Goal: Transaction & Acquisition: Purchase product/service

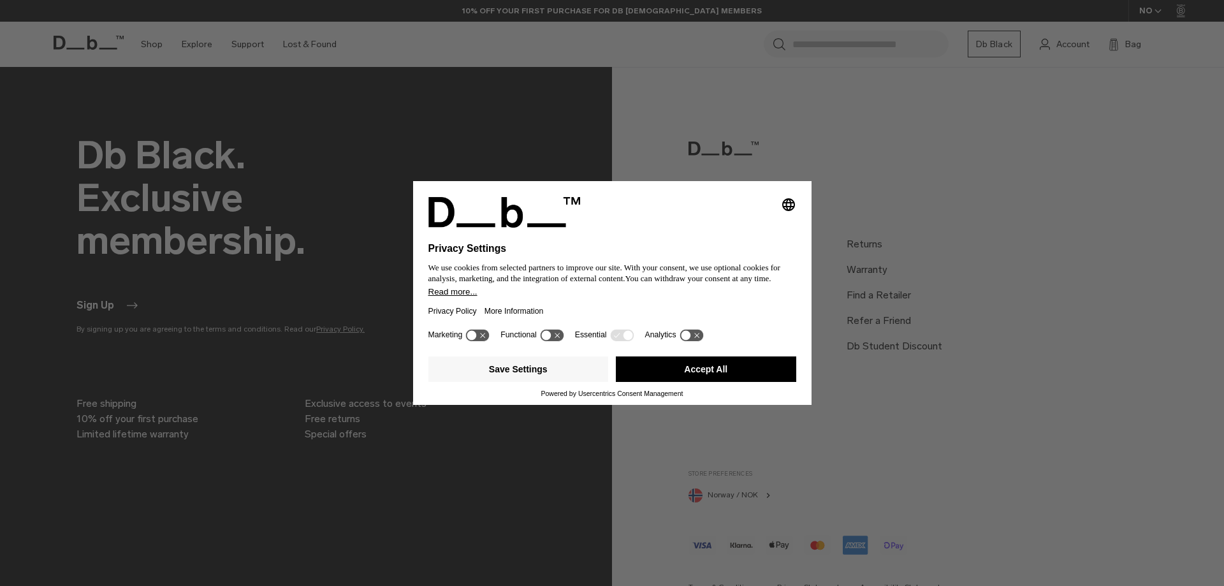
click at [544, 332] on icon at bounding box center [546, 335] width 10 height 10
click at [555, 333] on icon at bounding box center [558, 335] width 10 height 10
click at [560, 365] on button "Save Settings" at bounding box center [518, 369] width 180 height 26
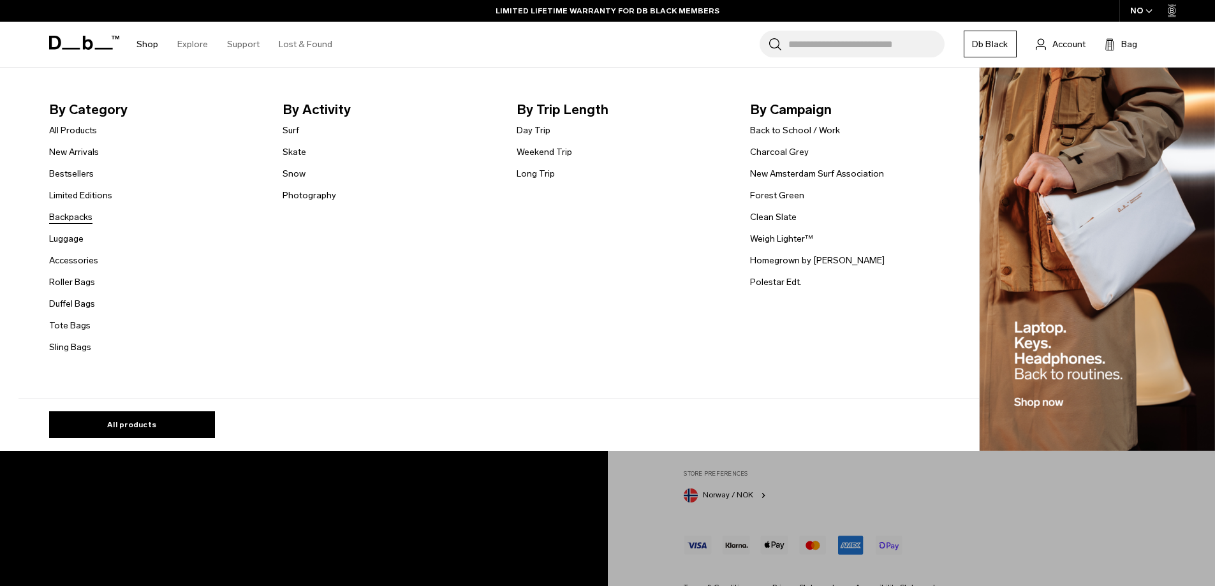
click at [86, 215] on link "Backpacks" at bounding box center [70, 216] width 43 height 13
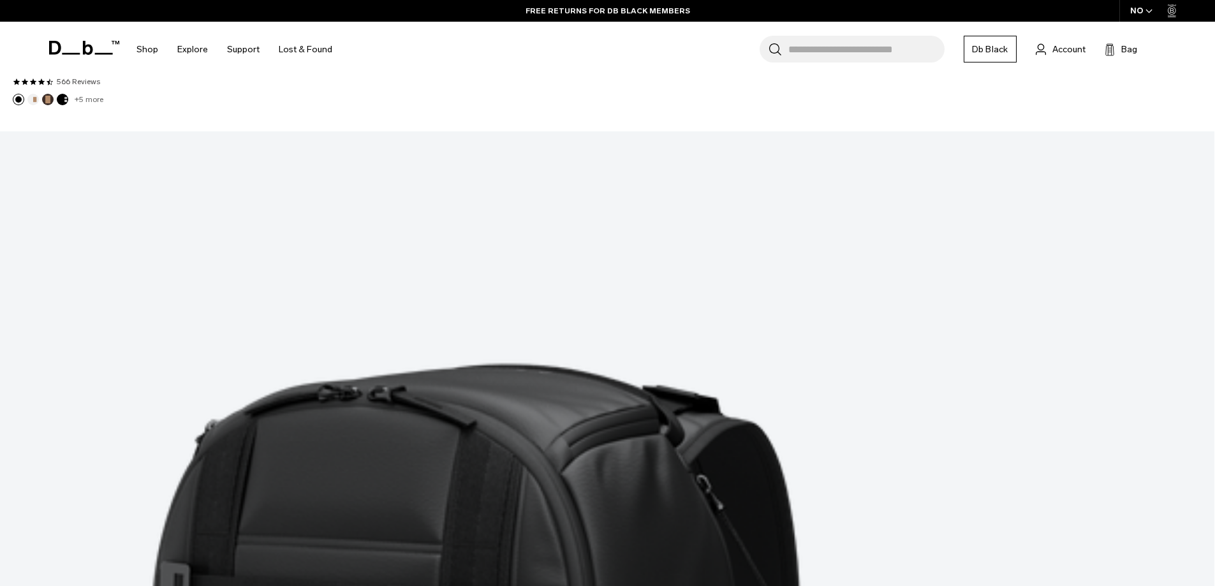
scroll to position [4463, 0]
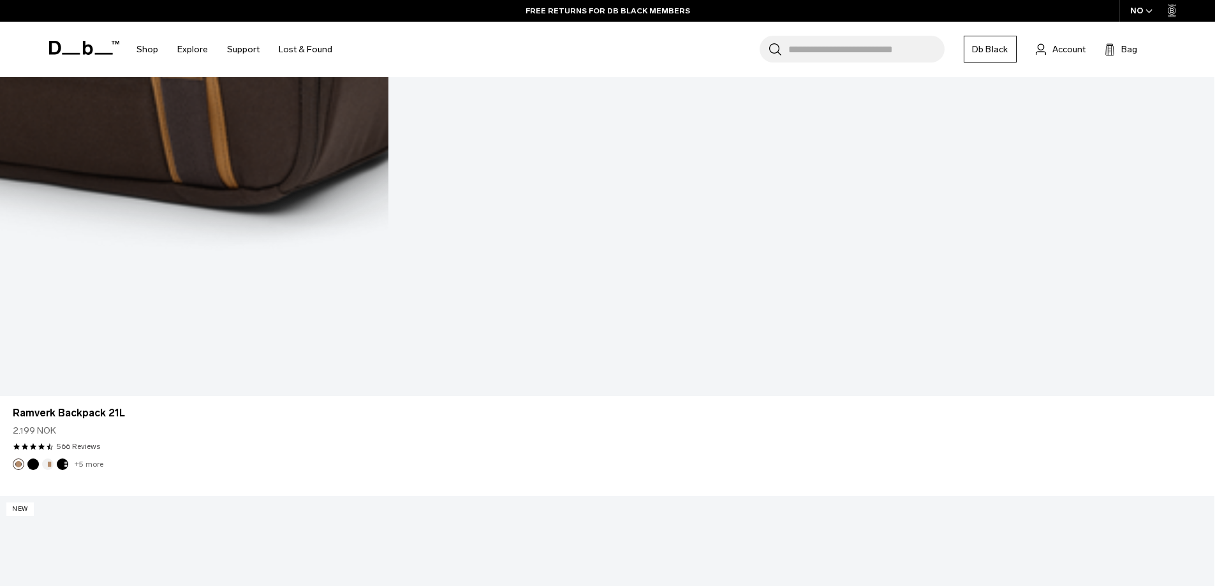
scroll to position [8827, 0]
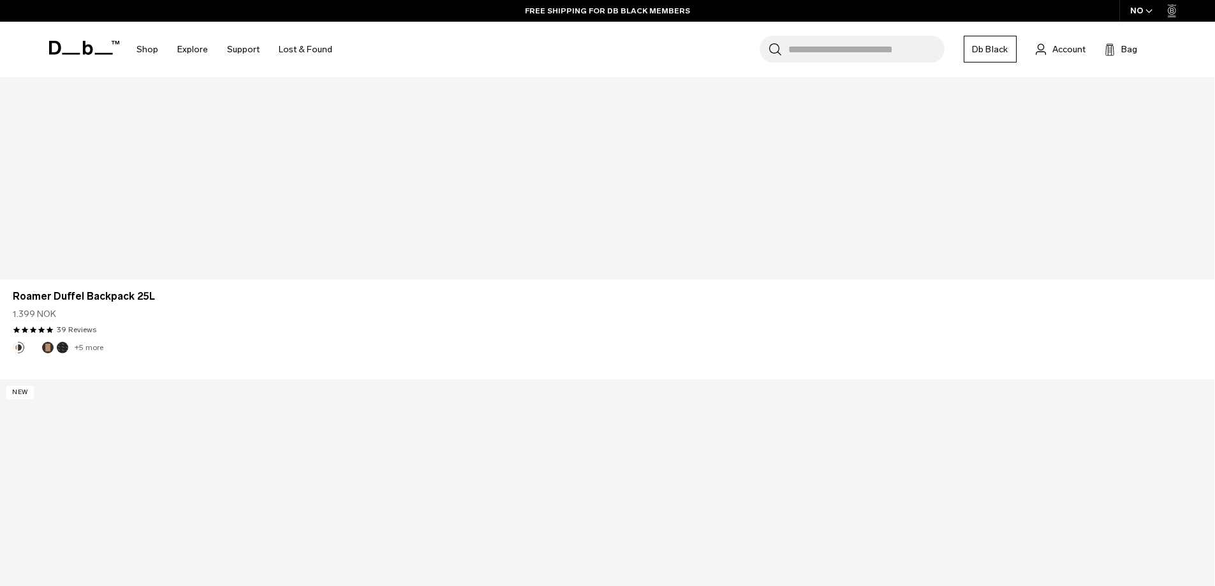
scroll to position [13226, 0]
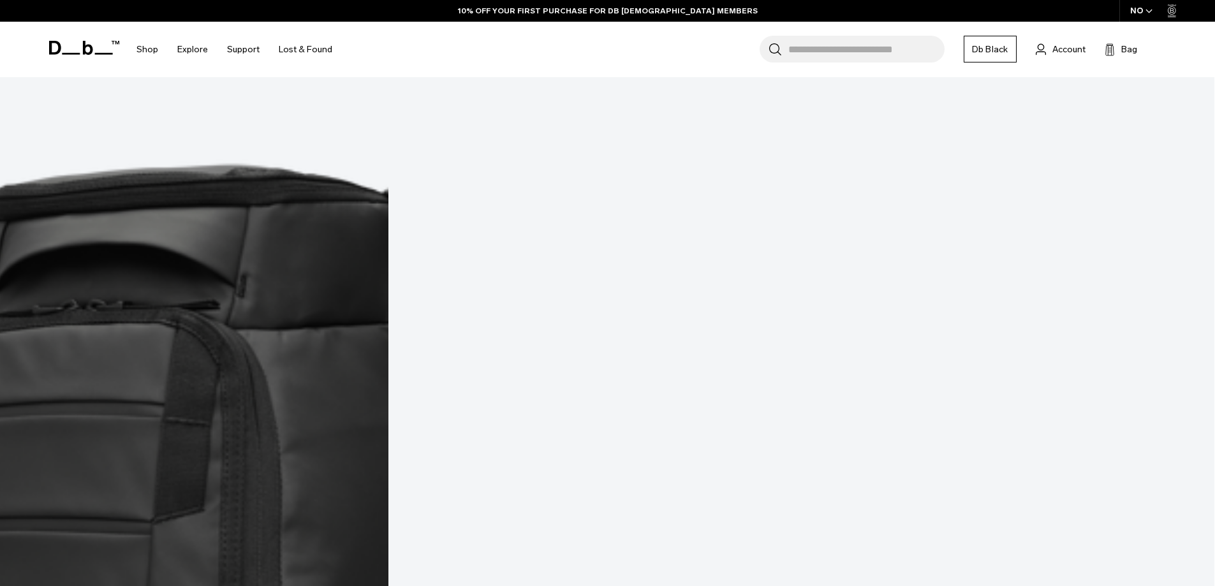
scroll to position [2069, 0]
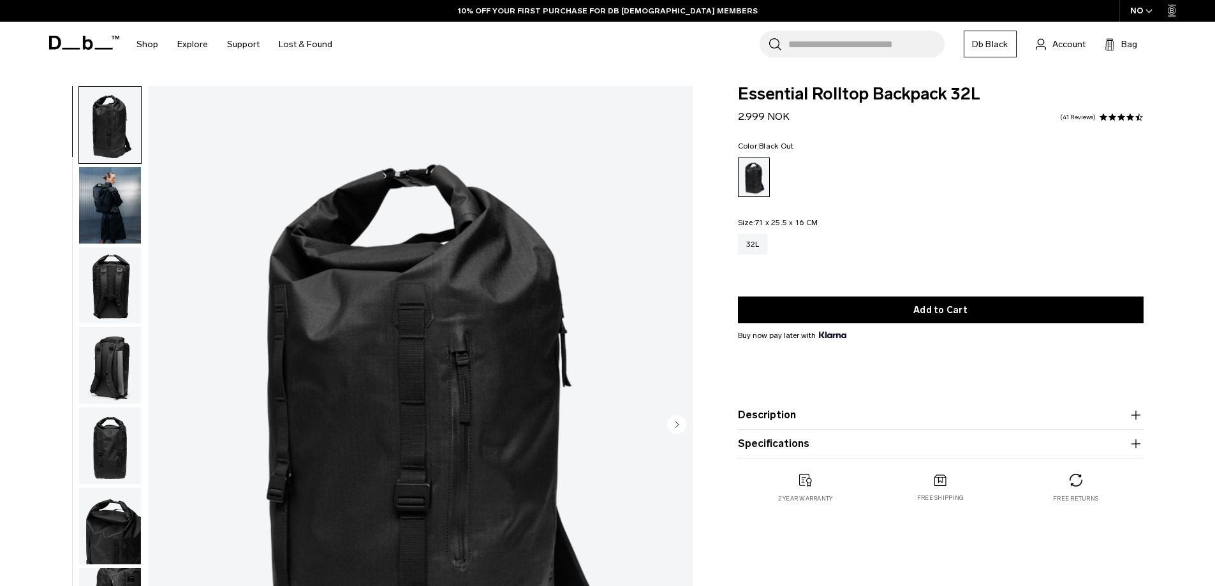
scroll to position [128, 0]
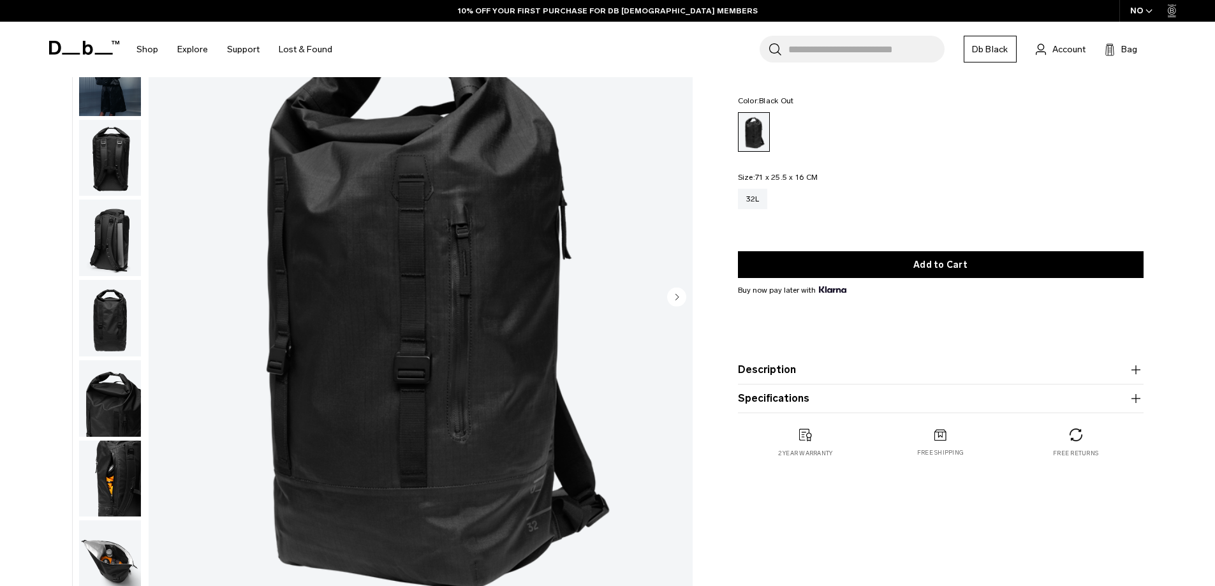
click at [680, 296] on circle "Next slide" at bounding box center [676, 296] width 19 height 19
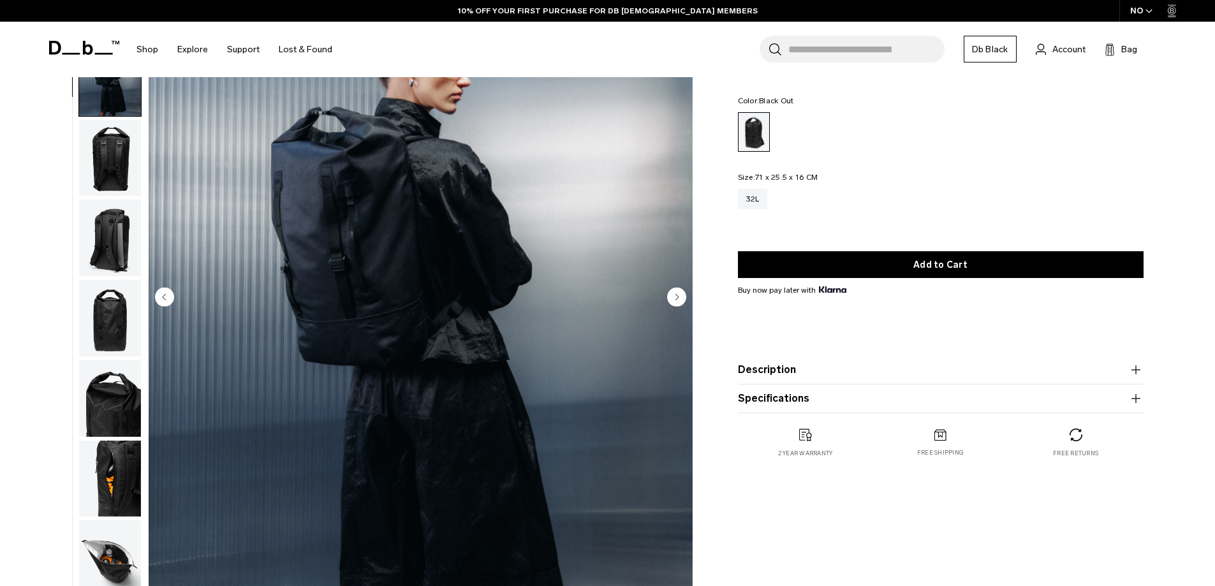
scroll to position [80, 0]
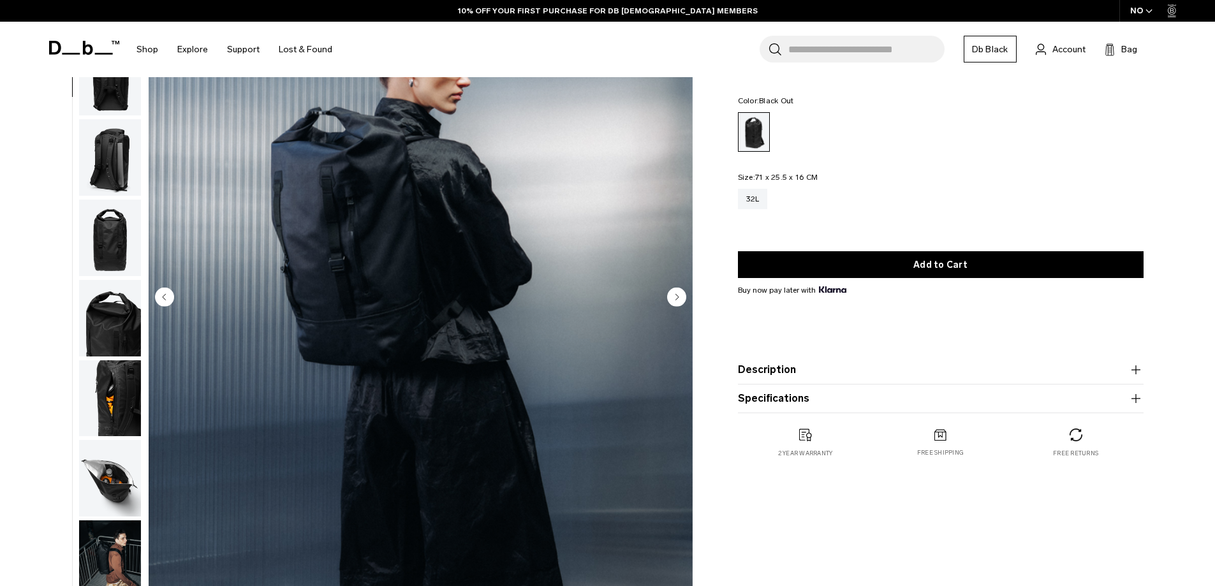
click at [680, 296] on circle "Next slide" at bounding box center [676, 296] width 19 height 19
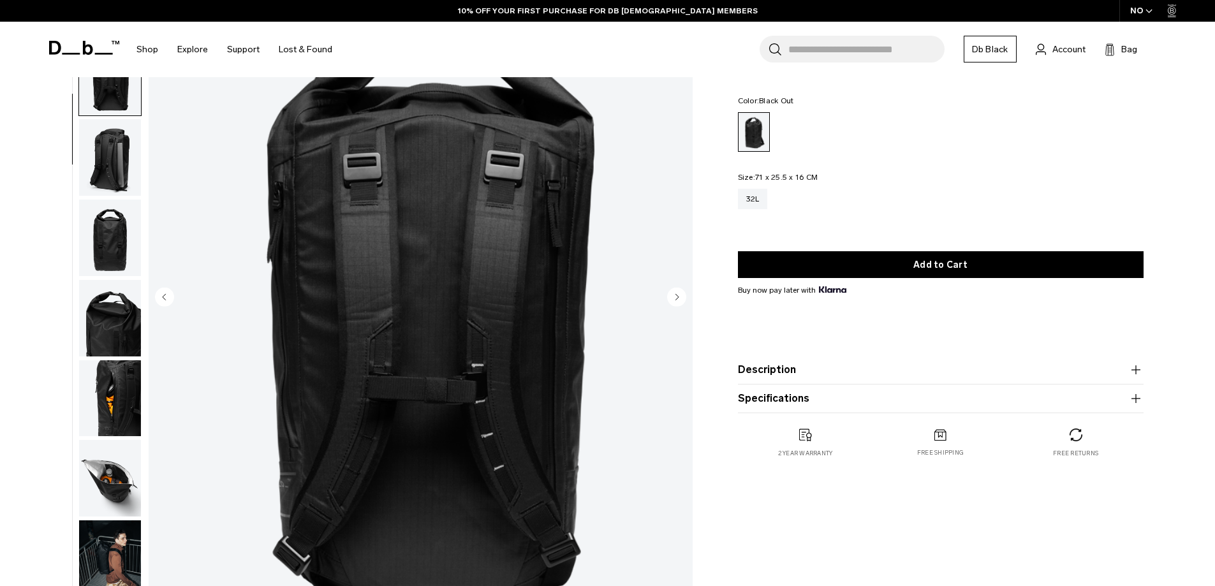
scroll to position [120, 0]
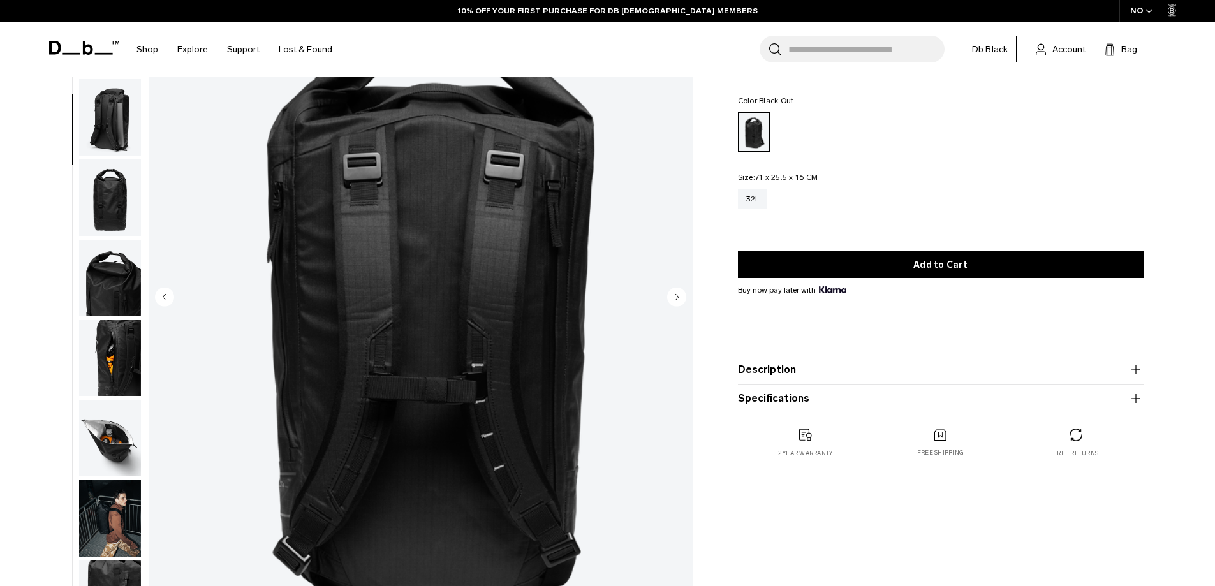
click at [680, 296] on circle "Next slide" at bounding box center [676, 296] width 19 height 19
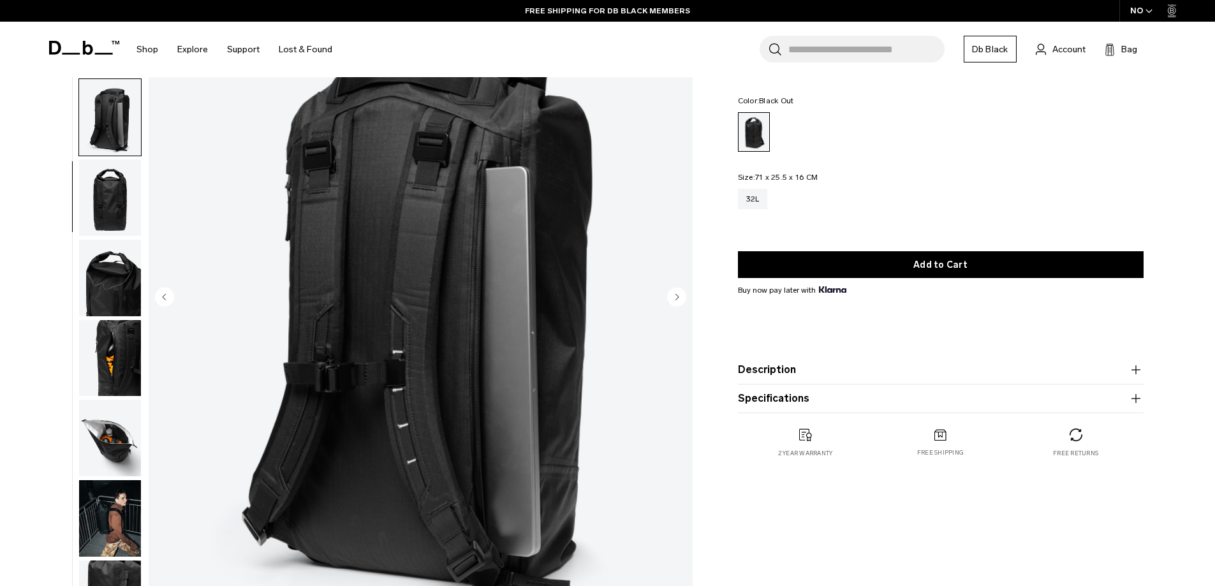
click at [680, 296] on circle "Next slide" at bounding box center [676, 296] width 19 height 19
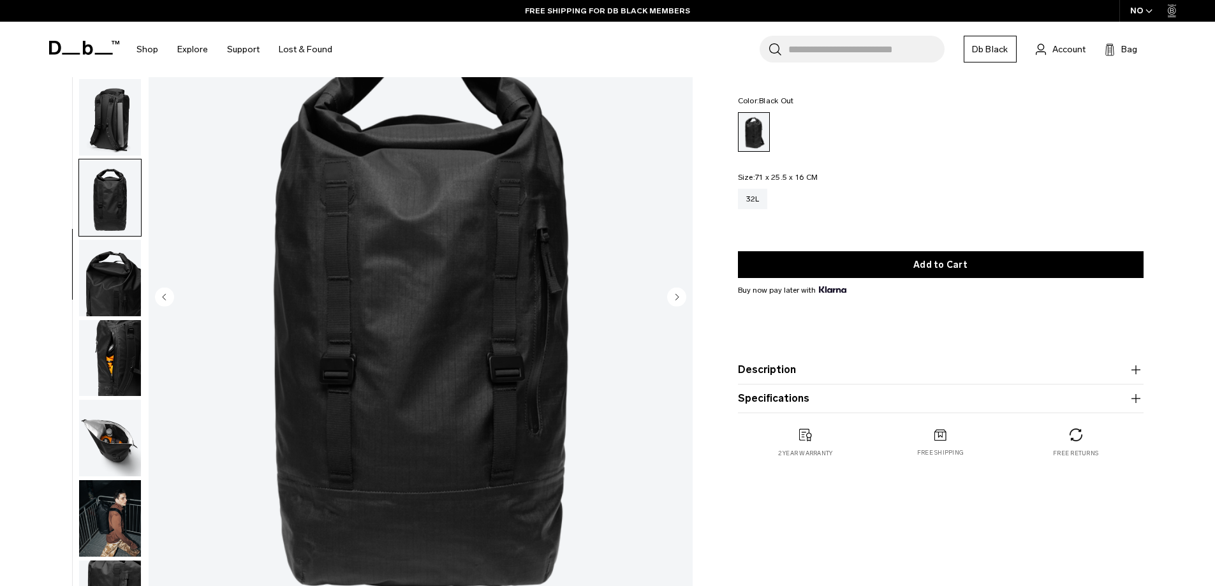
click at [680, 296] on circle "Next slide" at bounding box center [676, 296] width 19 height 19
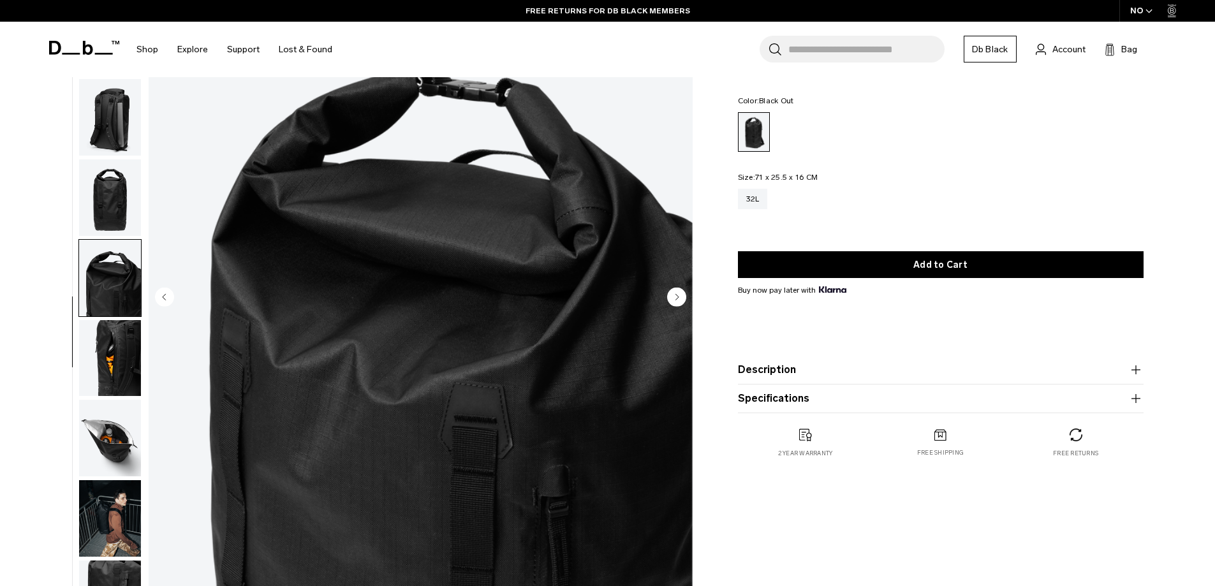
click at [680, 296] on circle "Next slide" at bounding box center [676, 296] width 19 height 19
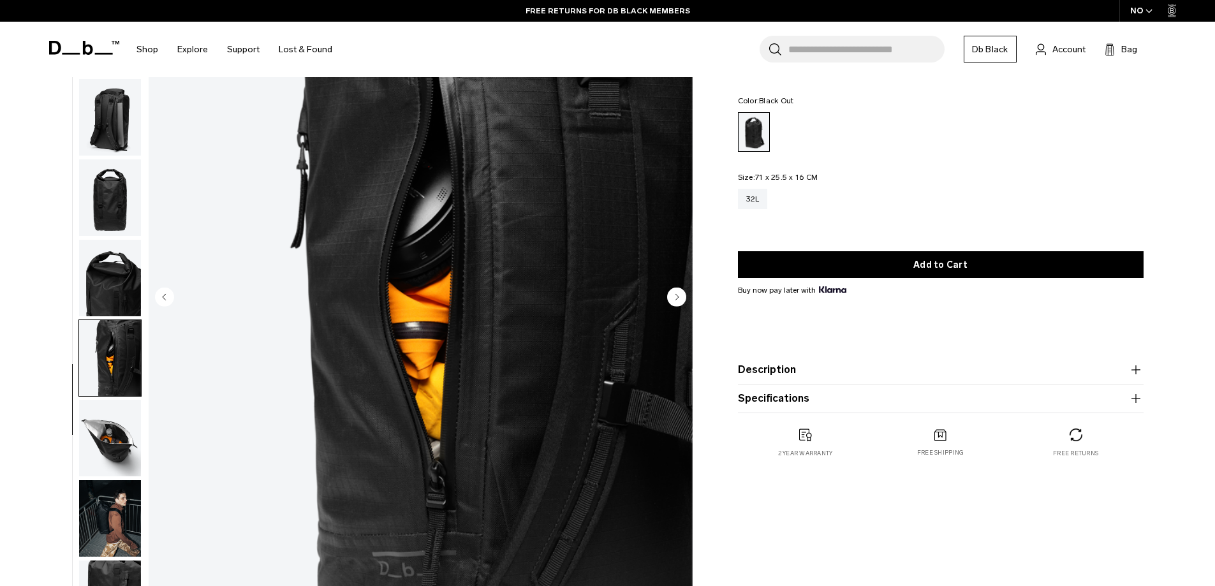
click at [680, 296] on circle "Next slide" at bounding box center [676, 296] width 19 height 19
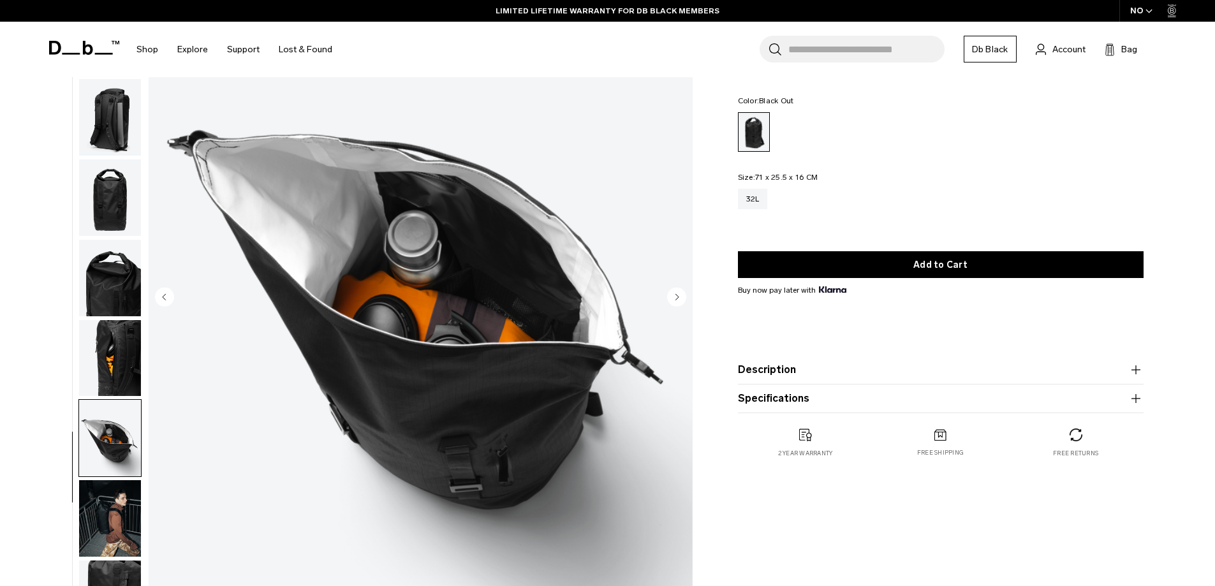
click at [680, 296] on circle "Next slide" at bounding box center [676, 296] width 19 height 19
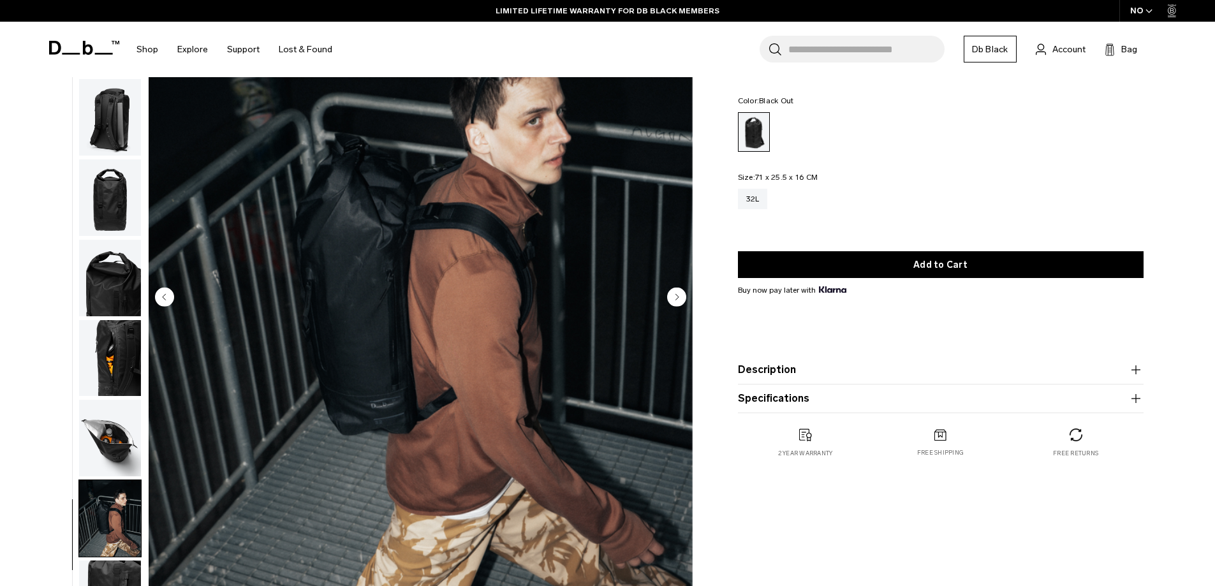
click at [680, 296] on circle "Next slide" at bounding box center [676, 296] width 19 height 19
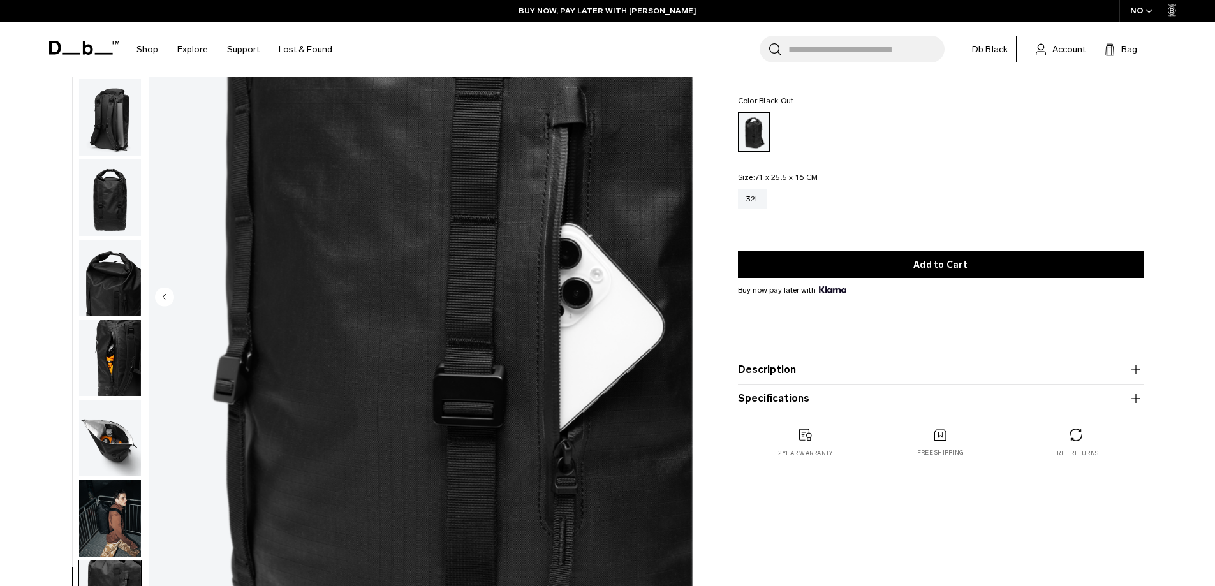
click at [680, 296] on img "10 / 10" at bounding box center [421, 298] width 544 height 679
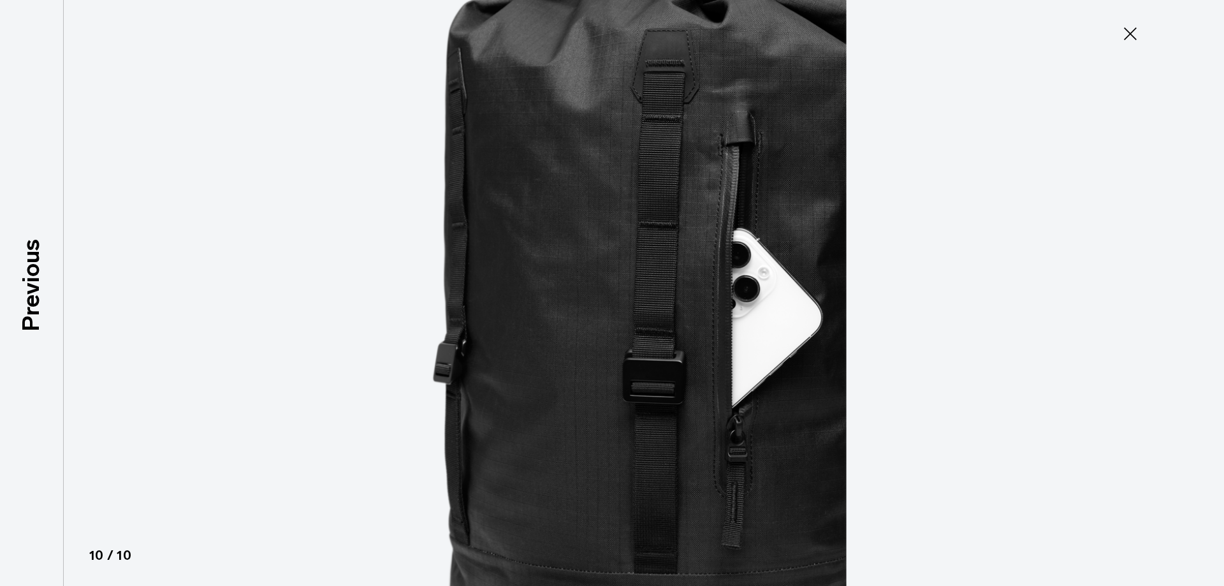
click at [1137, 33] on icon at bounding box center [1130, 34] width 20 height 20
